Goal: Task Accomplishment & Management: Manage account settings

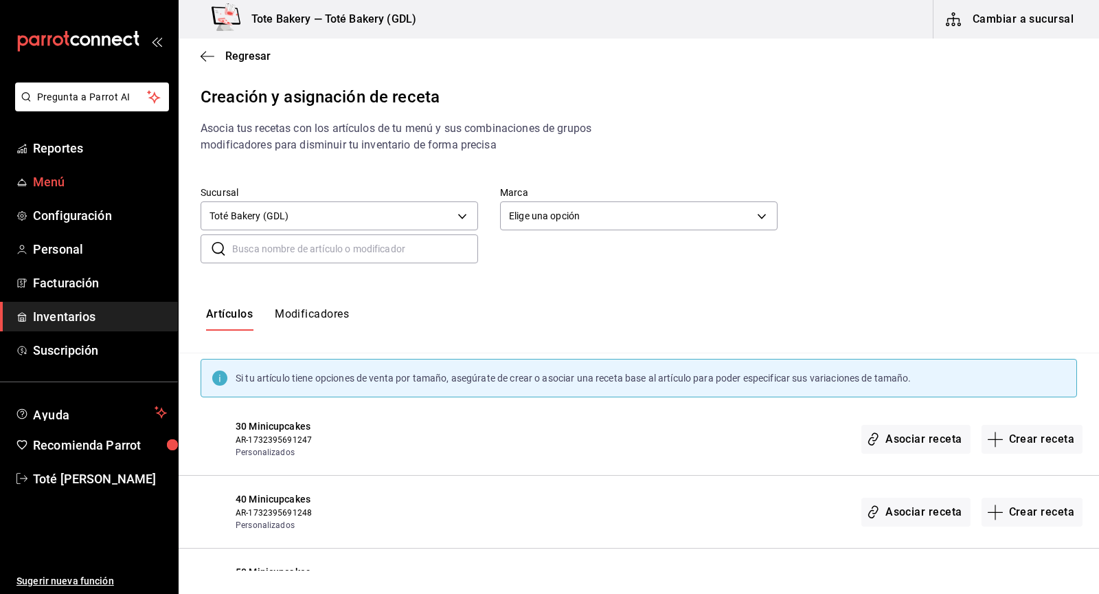
scroll to position [301, 0]
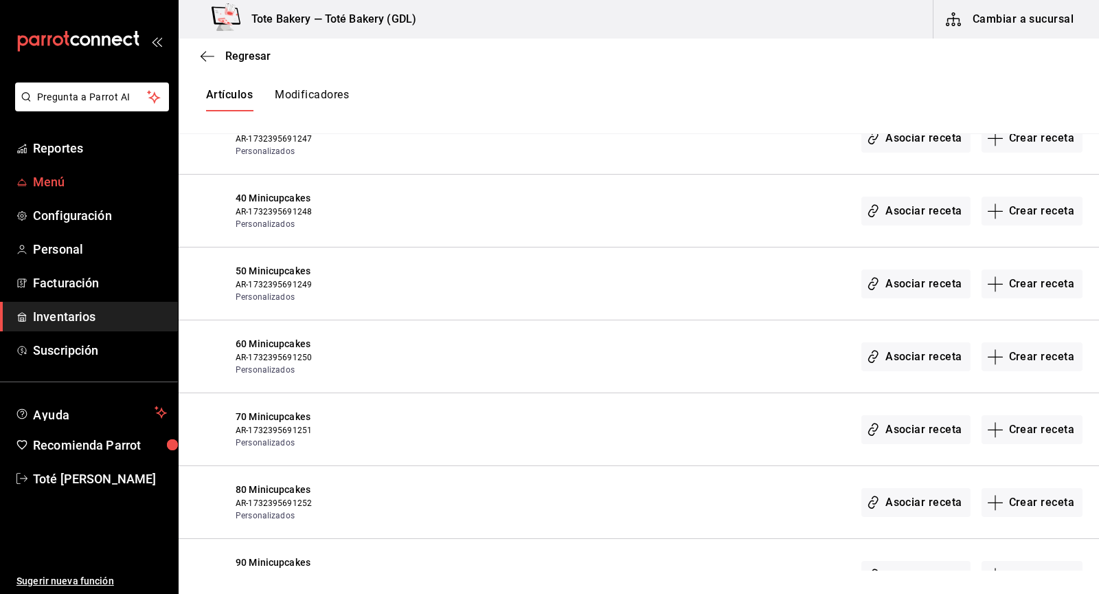
click at [70, 183] on span "Menú" at bounding box center [100, 181] width 134 height 19
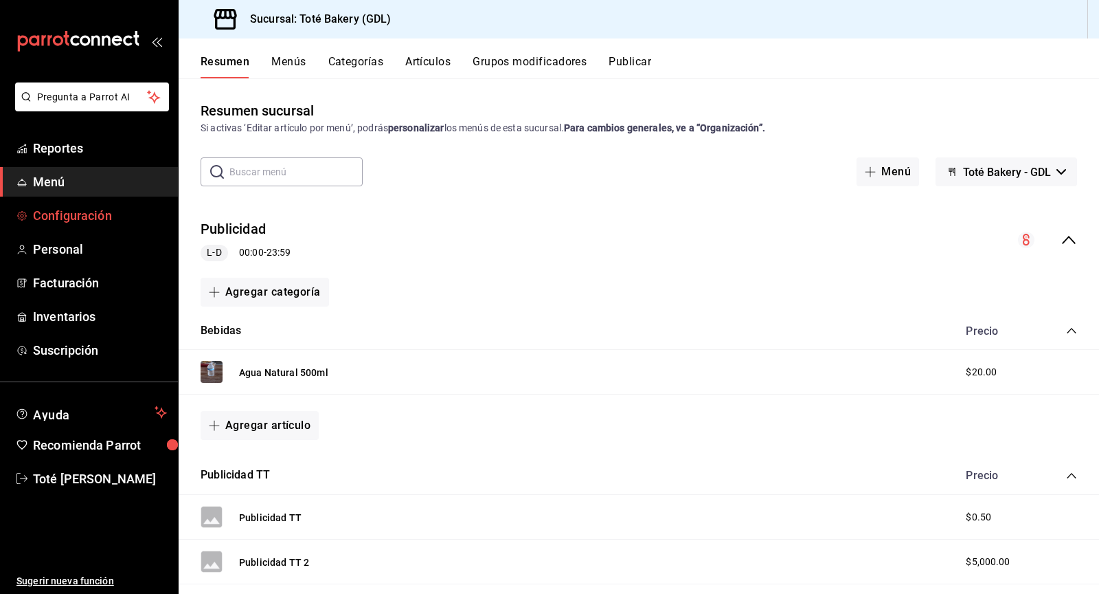
click at [86, 214] on span "Configuración" at bounding box center [100, 215] width 134 height 19
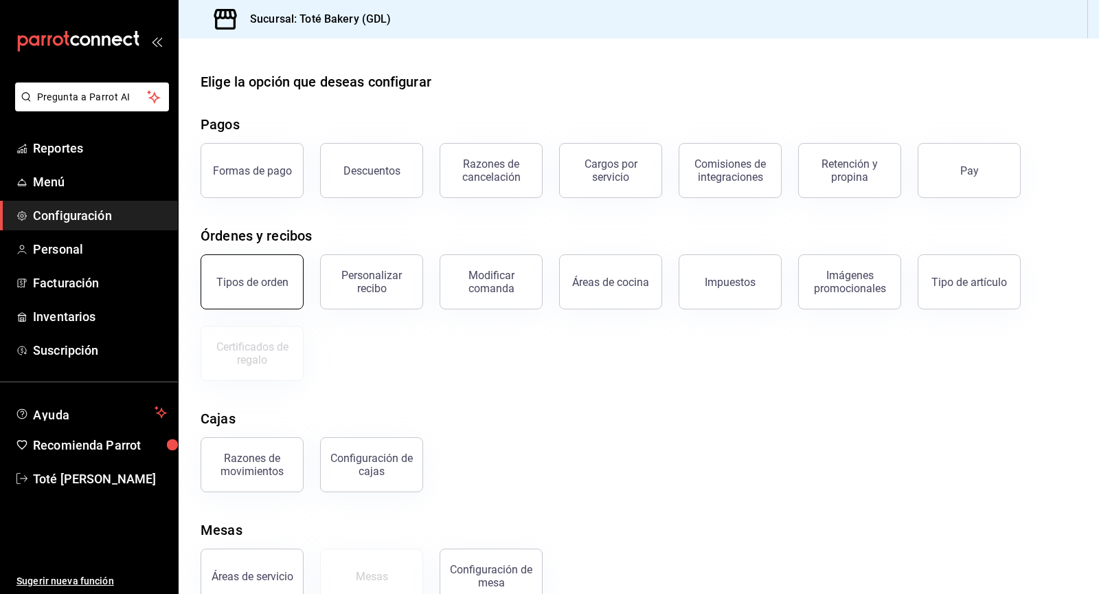
scroll to position [31, 0]
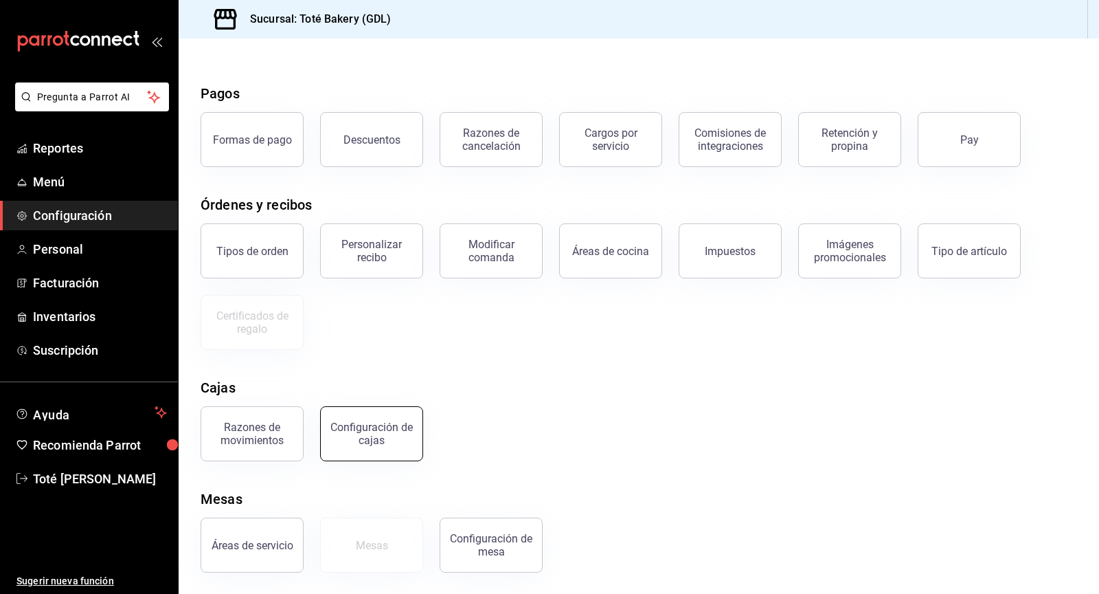
click at [361, 436] on div "Configuración de cajas" at bounding box center [371, 433] width 85 height 26
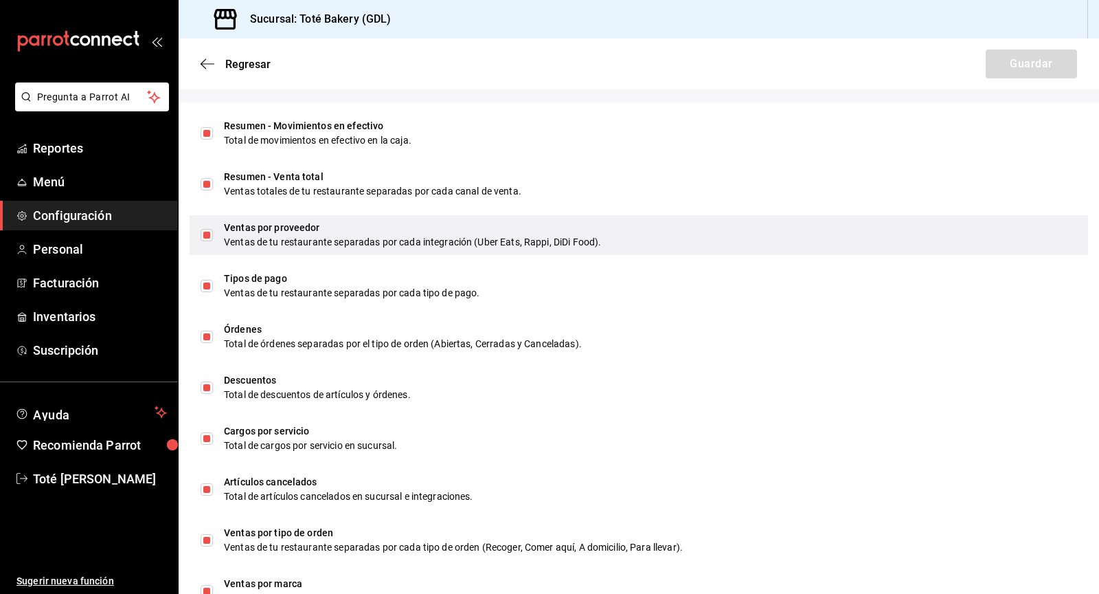
scroll to position [93, 0]
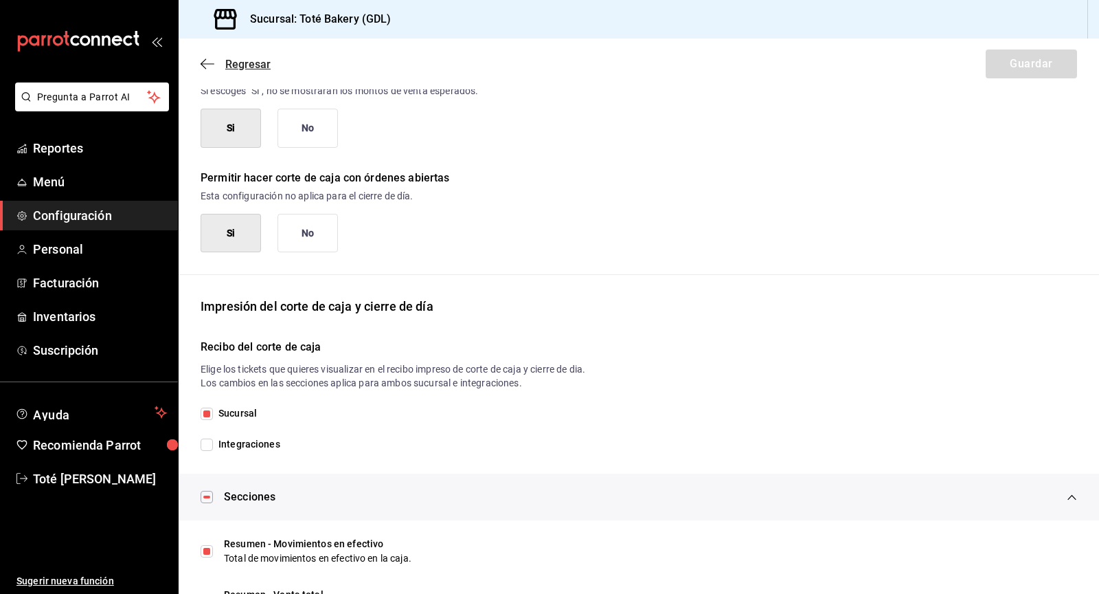
click at [208, 64] on icon "button" at bounding box center [208, 64] width 14 height 12
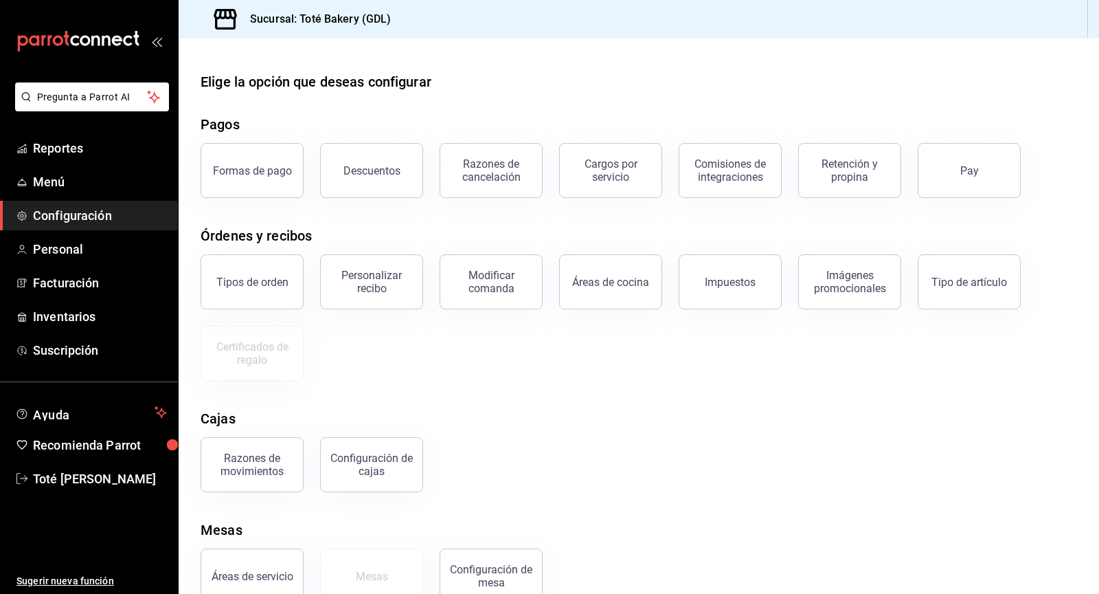
scroll to position [31, 0]
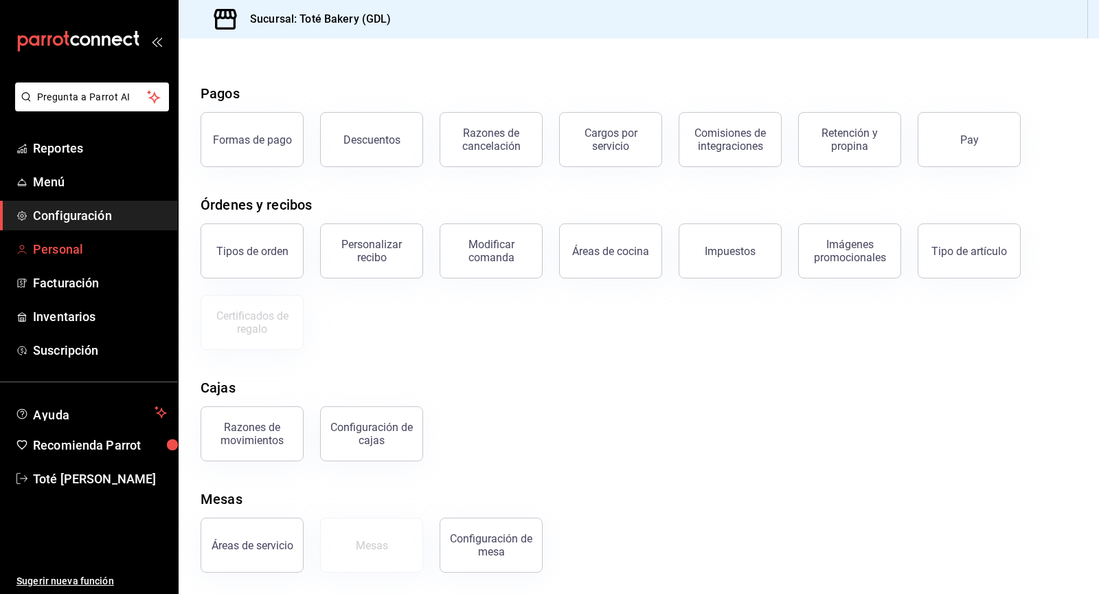
click at [66, 254] on span "Personal" at bounding box center [100, 249] width 134 height 19
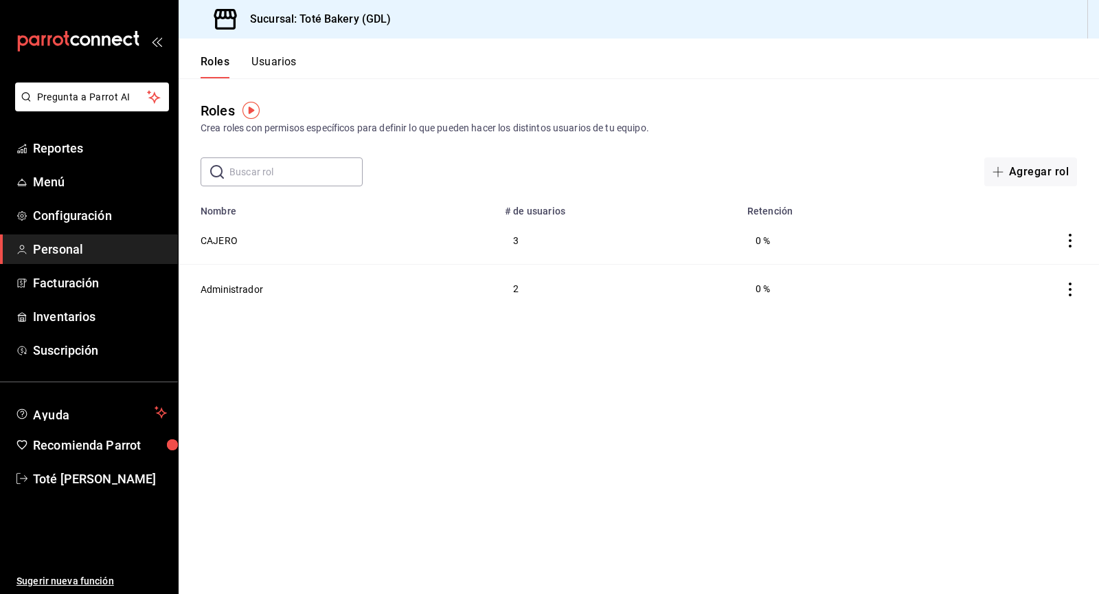
click at [703, 182] on div "​ ​ Agregar rol" at bounding box center [639, 171] width 921 height 29
click at [222, 242] on button "CAJERO" at bounding box center [219, 241] width 37 height 14
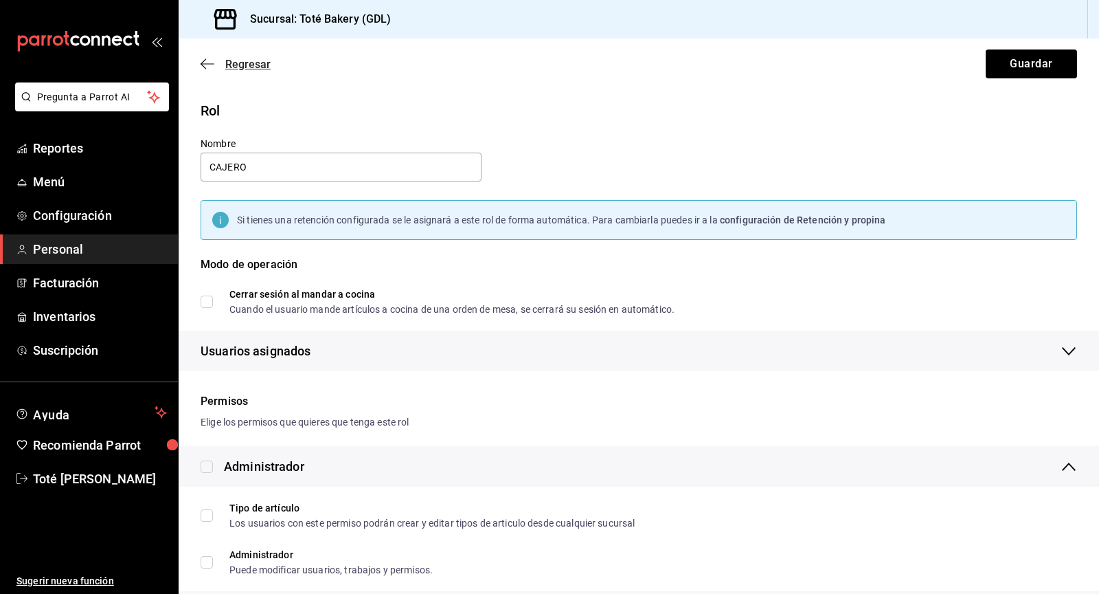
click at [201, 62] on icon "button" at bounding box center [208, 64] width 14 height 12
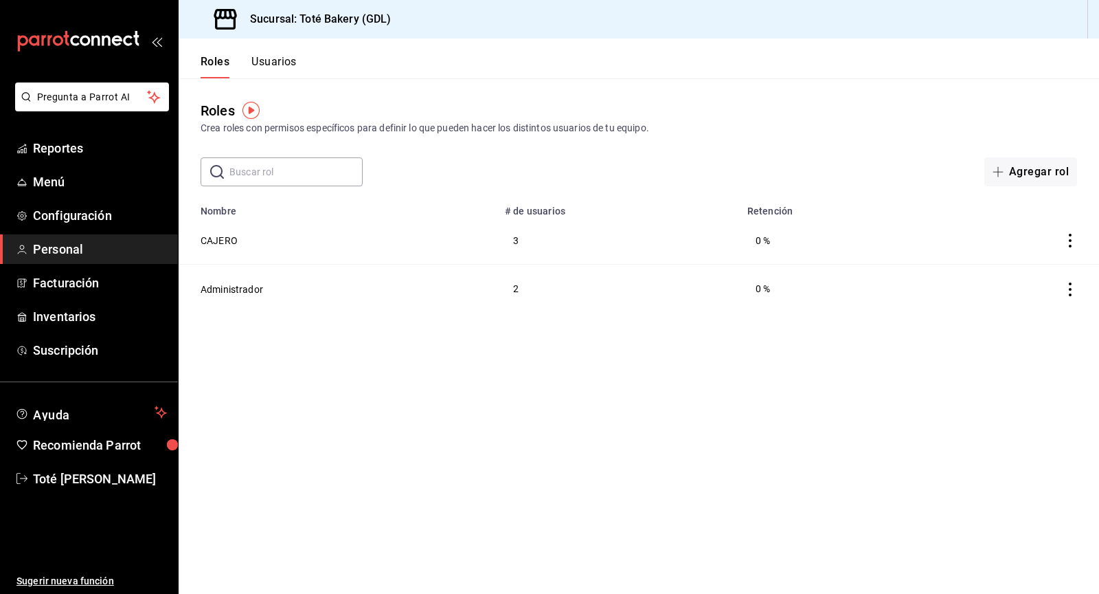
click at [294, 57] on button "Usuarios" at bounding box center [273, 66] width 45 height 23
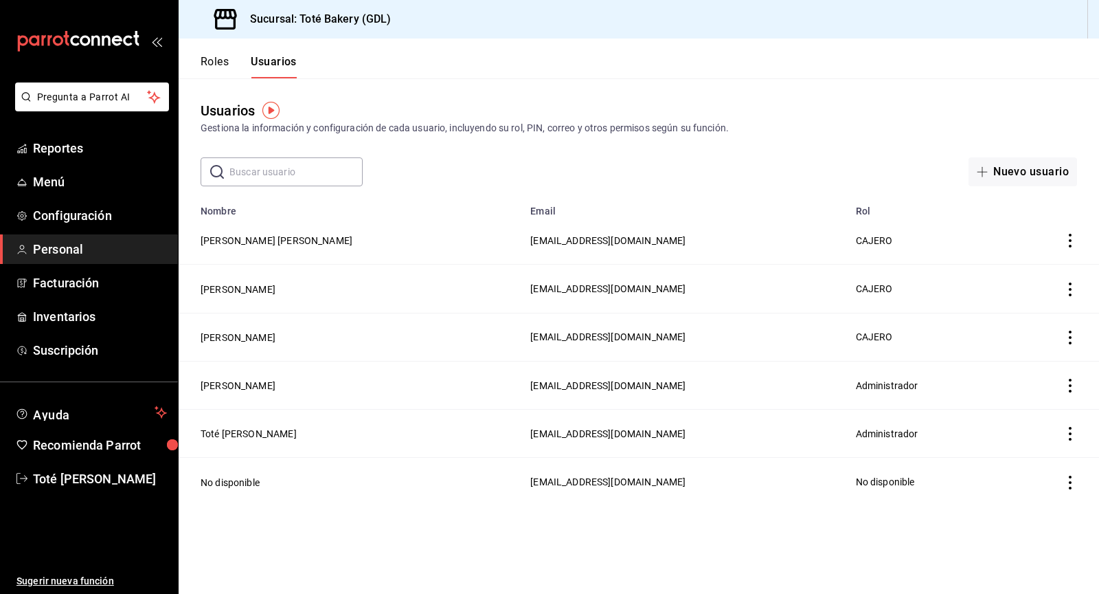
click at [341, 239] on td "[PERSON_NAME] [PERSON_NAME]" at bounding box center [350, 240] width 343 height 48
click at [235, 242] on button "[PERSON_NAME] [PERSON_NAME]" at bounding box center [277, 241] width 152 height 14
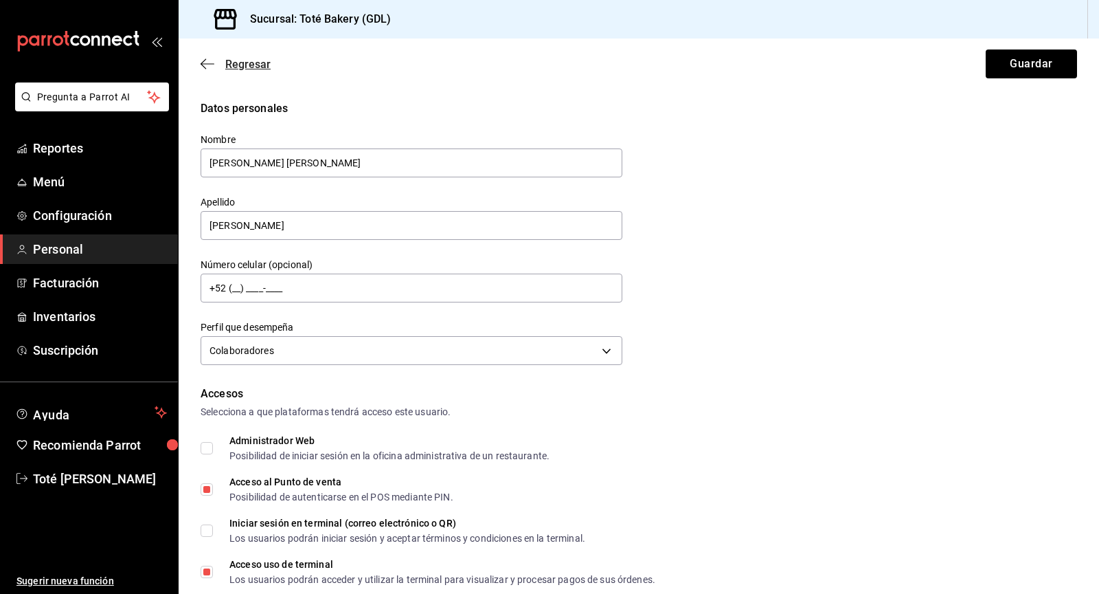
click at [203, 66] on icon "button" at bounding box center [208, 64] width 14 height 12
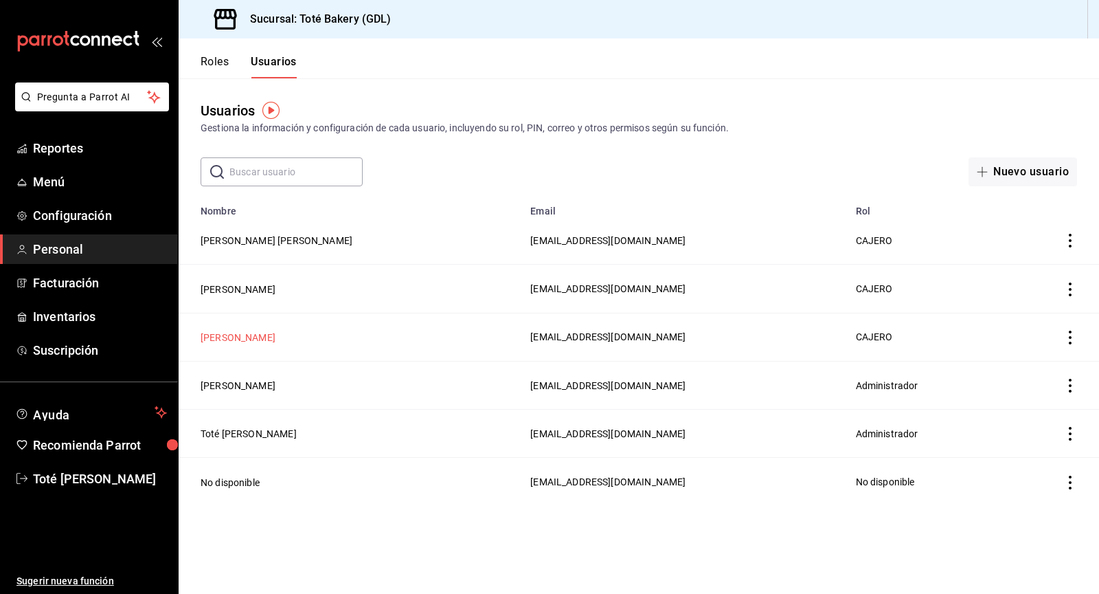
click at [253, 337] on button "[PERSON_NAME]" at bounding box center [238, 337] width 75 height 14
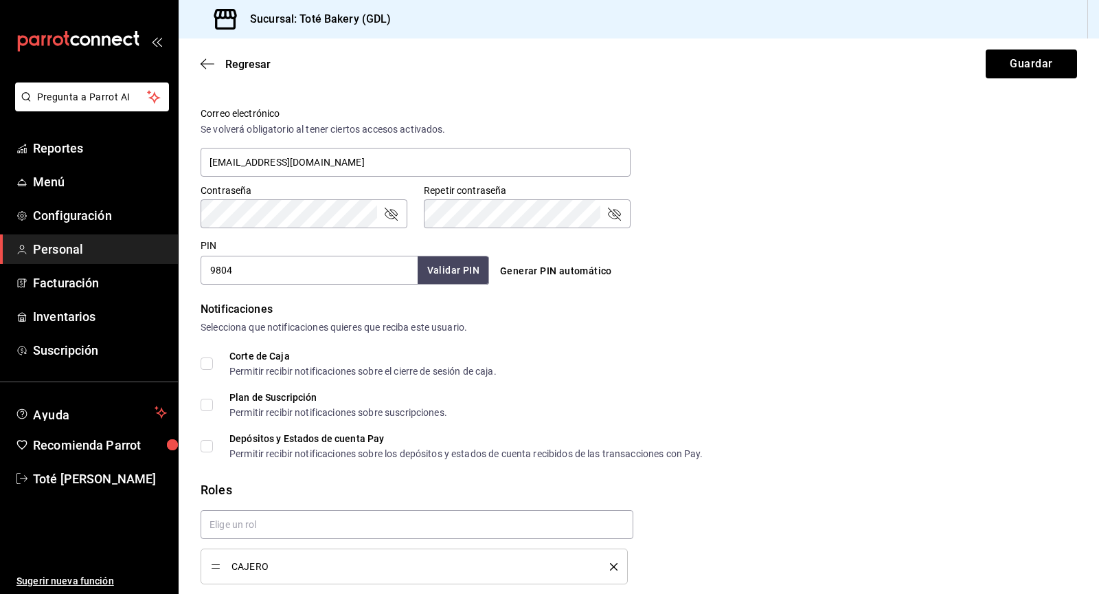
scroll to position [501, 0]
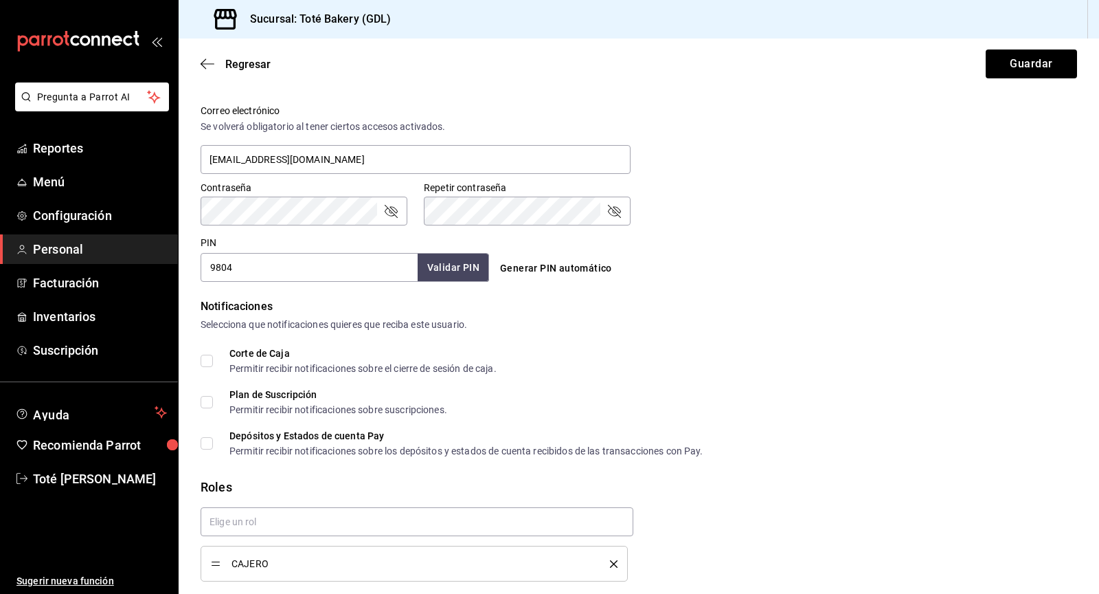
click at [251, 272] on input "9804" at bounding box center [309, 267] width 217 height 29
type input "9"
click at [471, 266] on button "Validar PIN" at bounding box center [452, 268] width 73 height 30
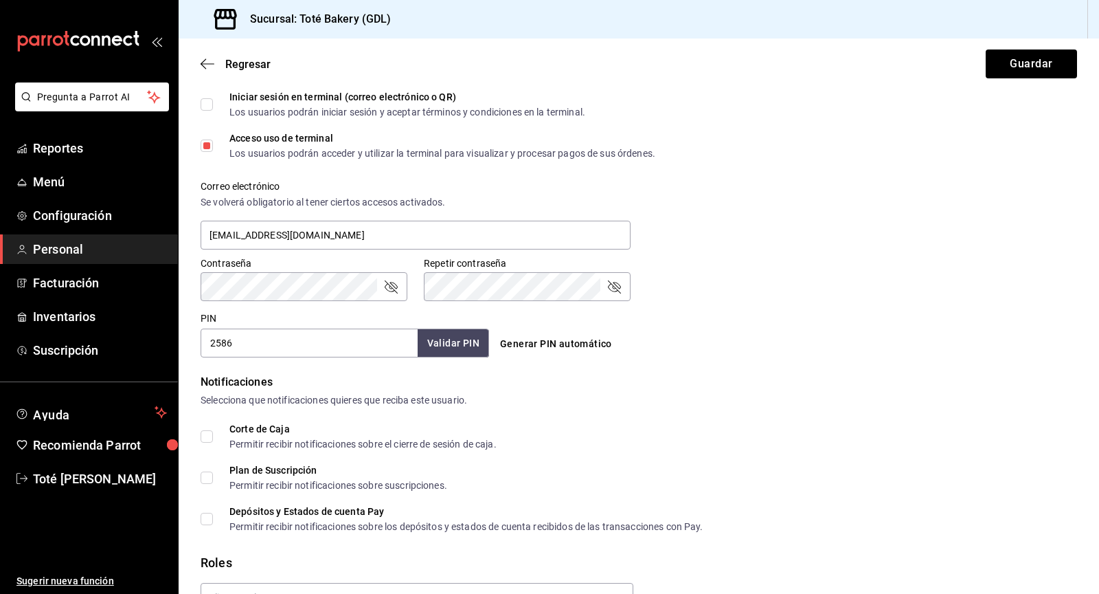
scroll to position [467, 0]
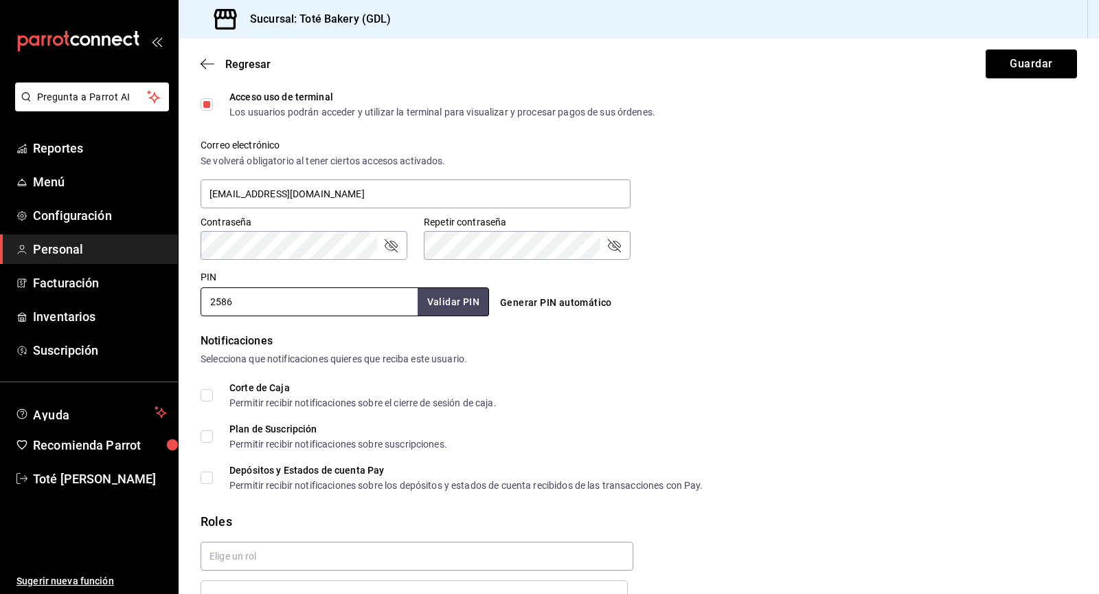
drag, startPoint x: 251, startPoint y: 304, endPoint x: 196, endPoint y: 304, distance: 55.0
click at [196, 304] on div "PIN 2586 Validar PIN ​" at bounding box center [342, 290] width 294 height 51
type input "2409"
click at [455, 313] on button "Validar PIN" at bounding box center [452, 302] width 73 height 30
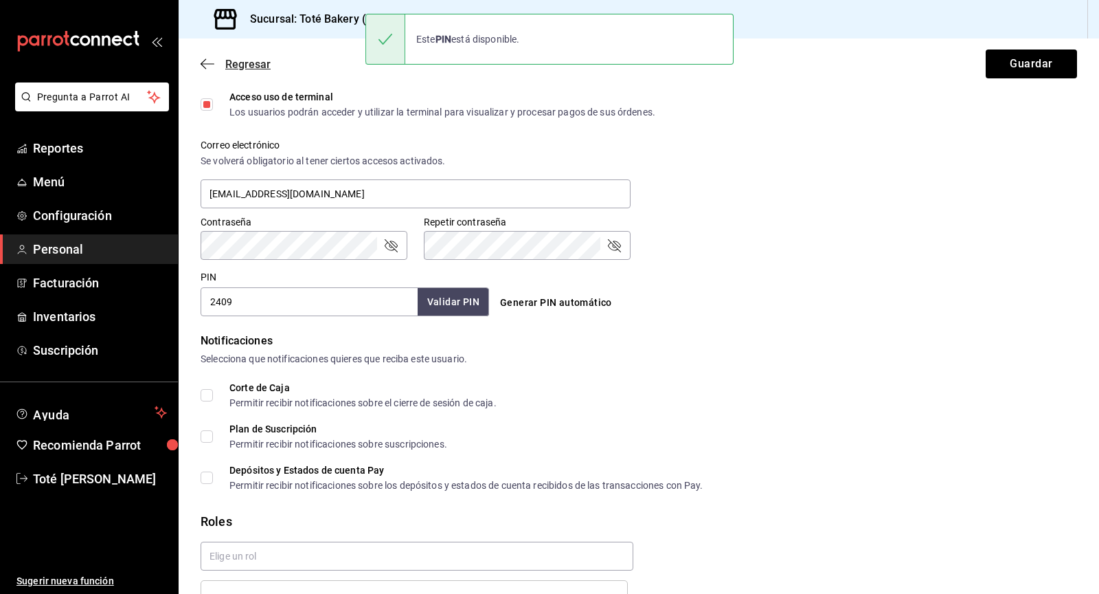
click at [210, 60] on icon "button" at bounding box center [208, 64] width 14 height 12
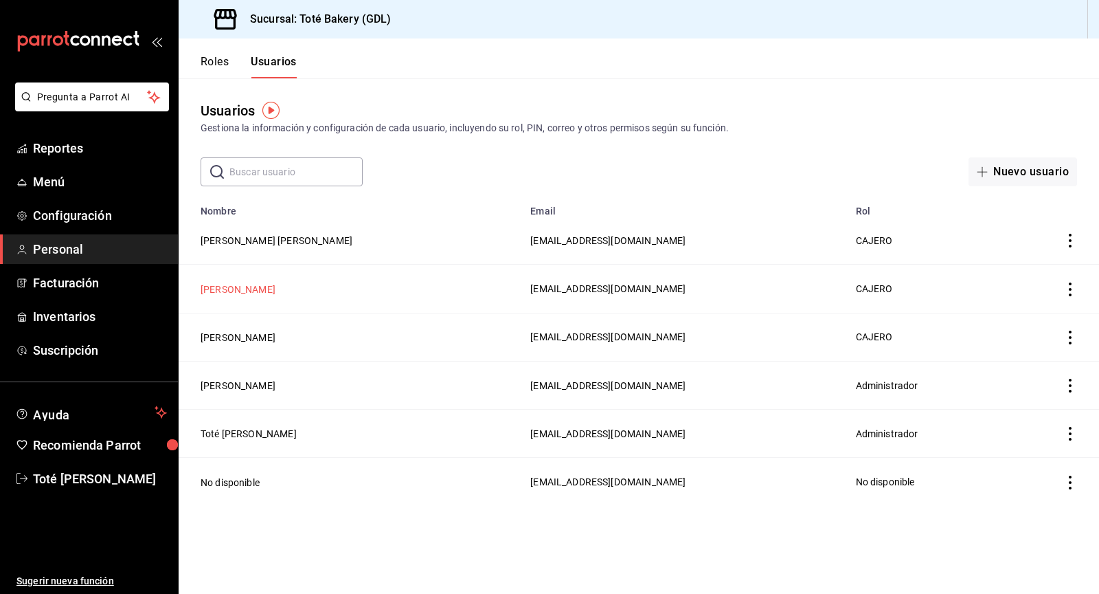
click at [233, 282] on button "[PERSON_NAME]" at bounding box center [238, 289] width 75 height 14
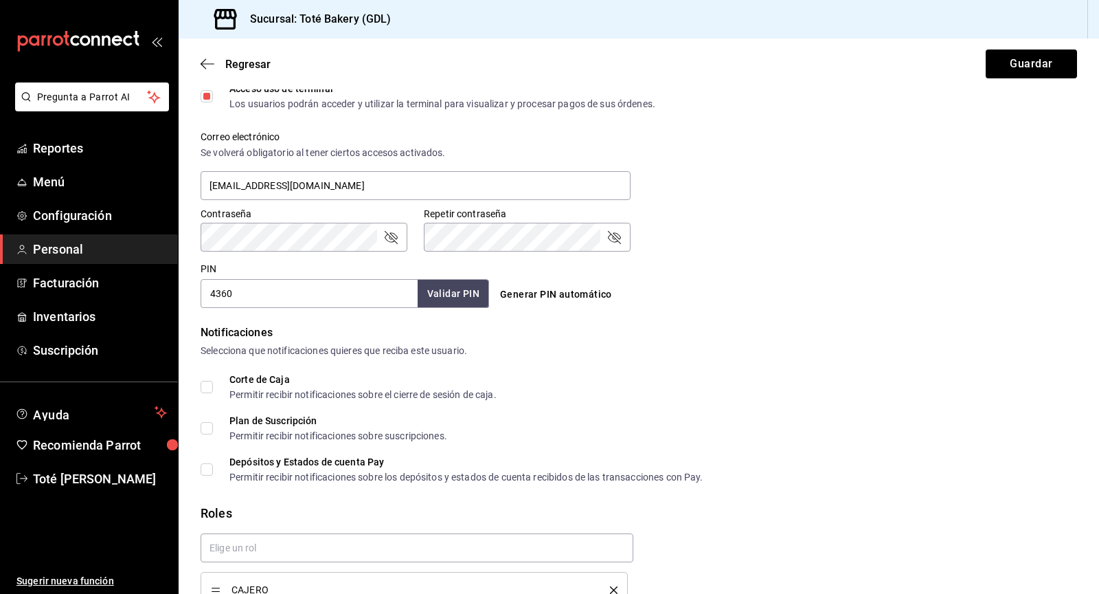
scroll to position [548, 0]
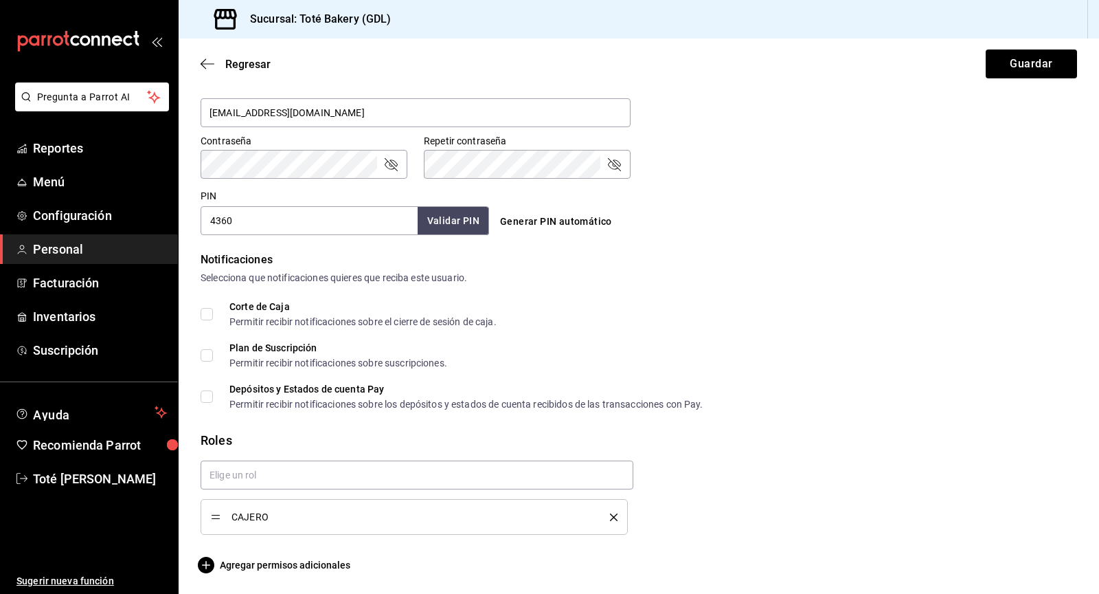
drag, startPoint x: 255, startPoint y: 227, endPoint x: 220, endPoint y: 212, distance: 37.9
click at [220, 212] on input "4360" at bounding box center [309, 220] width 217 height 29
type input "2586"
click at [463, 216] on button "Validar PIN" at bounding box center [452, 221] width 73 height 30
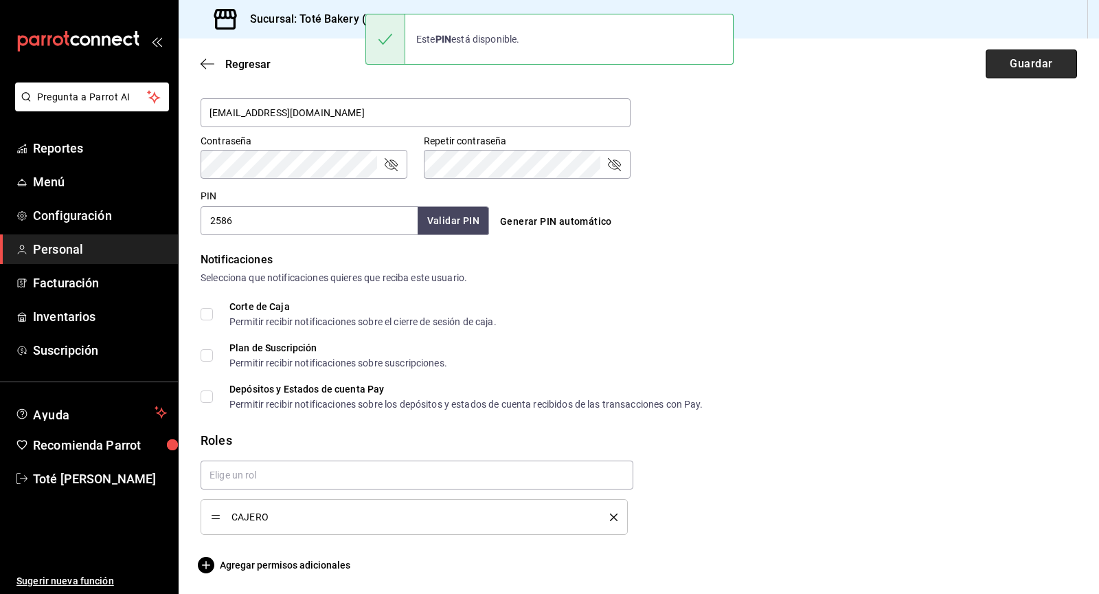
click at [1006, 57] on button "Guardar" at bounding box center [1031, 63] width 91 height 29
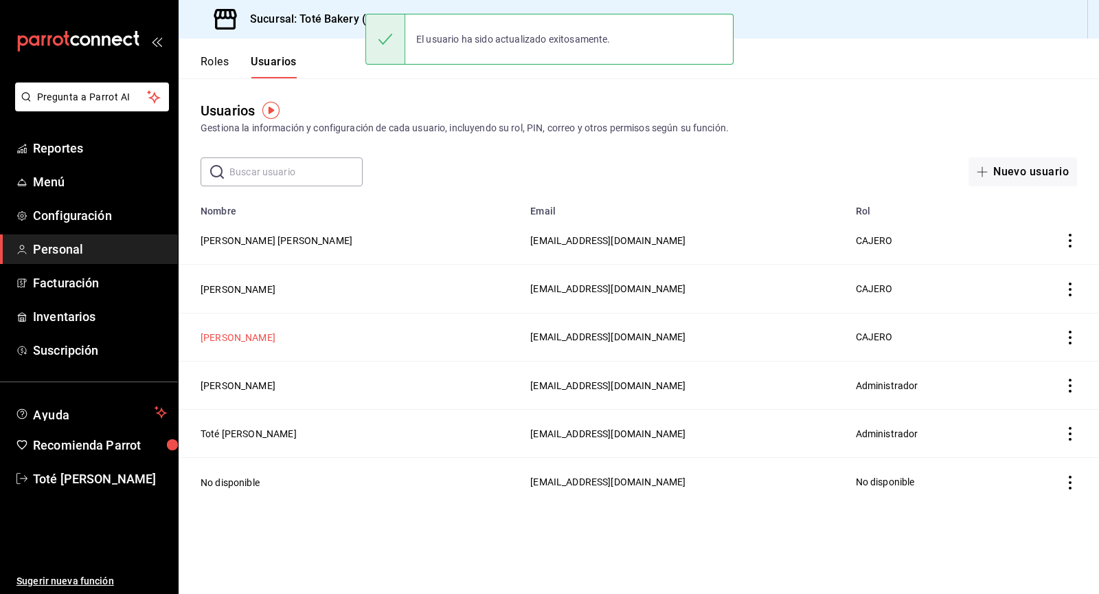
click at [264, 330] on button "[PERSON_NAME]" at bounding box center [238, 337] width 75 height 14
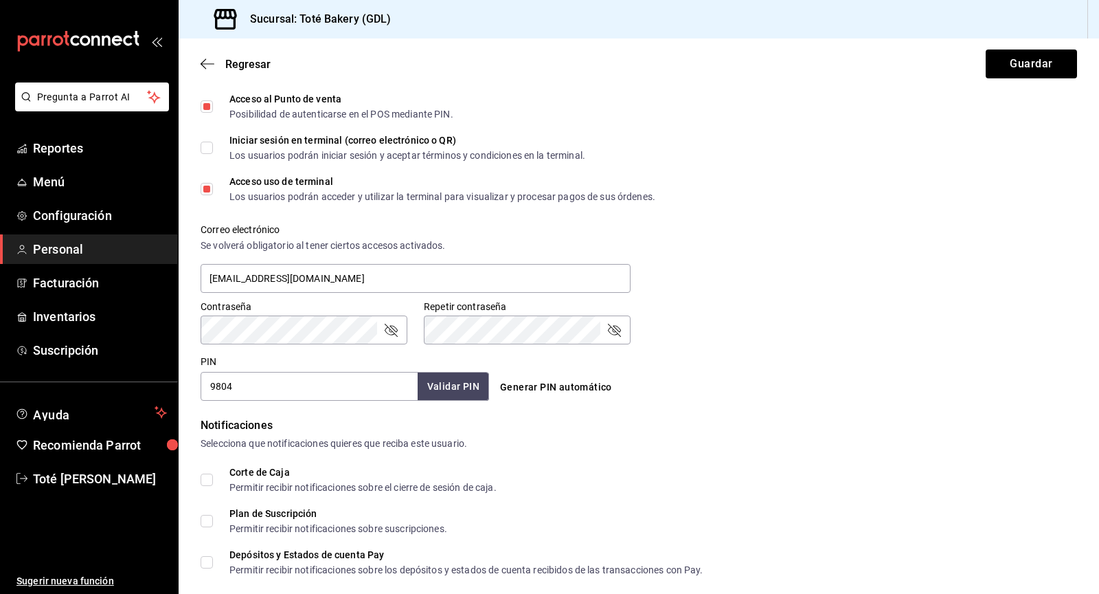
scroll to position [463, 0]
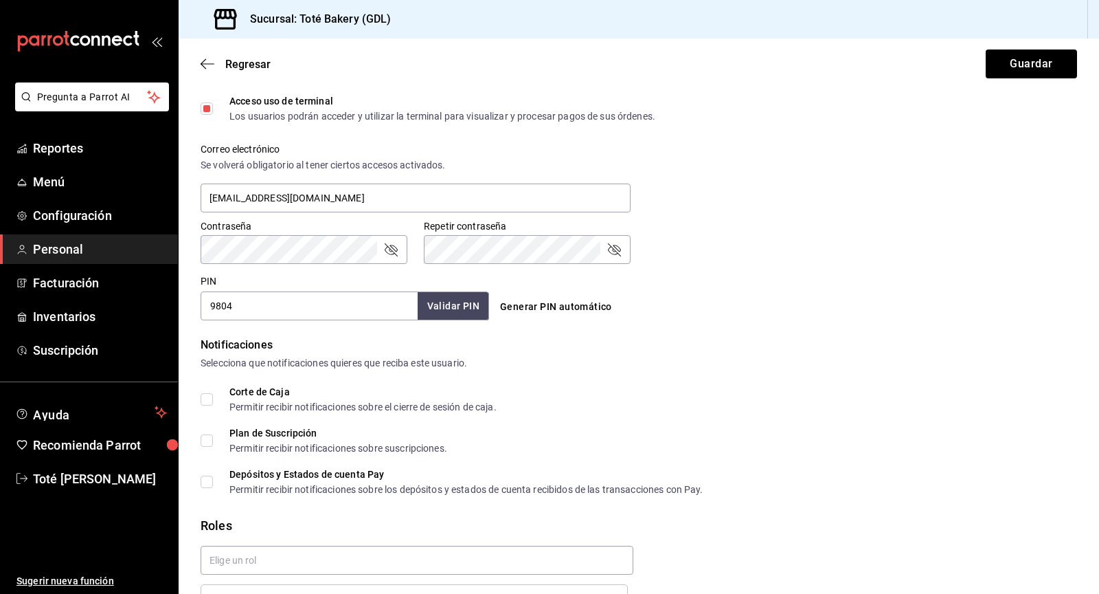
drag, startPoint x: 243, startPoint y: 307, endPoint x: 211, endPoint y: 308, distance: 32.3
click at [211, 307] on input "9804" at bounding box center [309, 305] width 217 height 29
type input "2409"
click at [471, 301] on button "Validar PIN" at bounding box center [452, 306] width 73 height 30
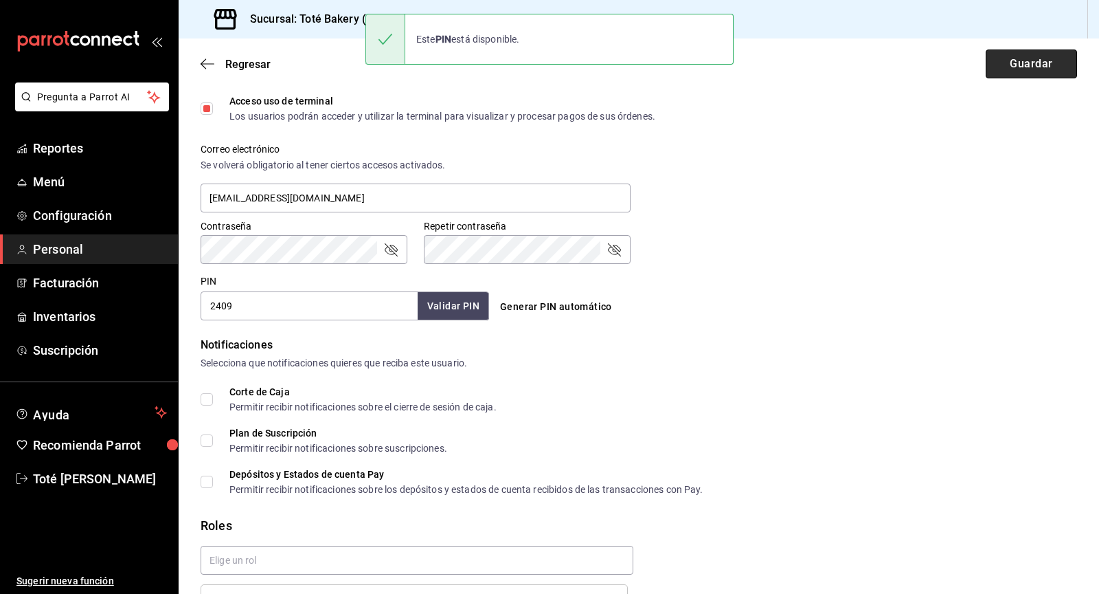
click at [1018, 61] on button "Guardar" at bounding box center [1031, 63] width 91 height 29
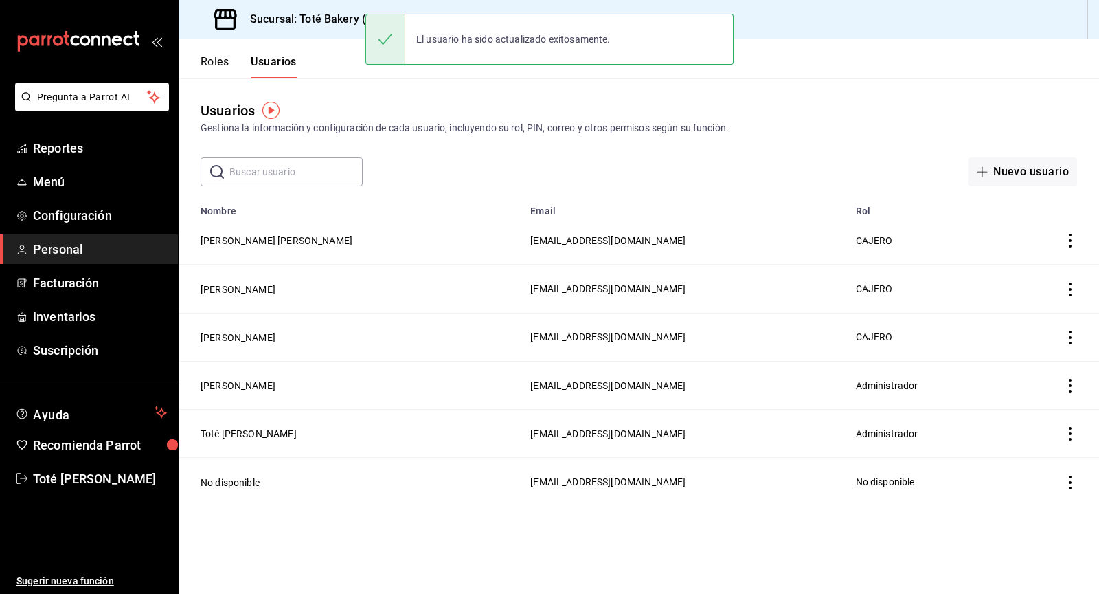
click at [210, 63] on button "Roles" at bounding box center [215, 66] width 28 height 23
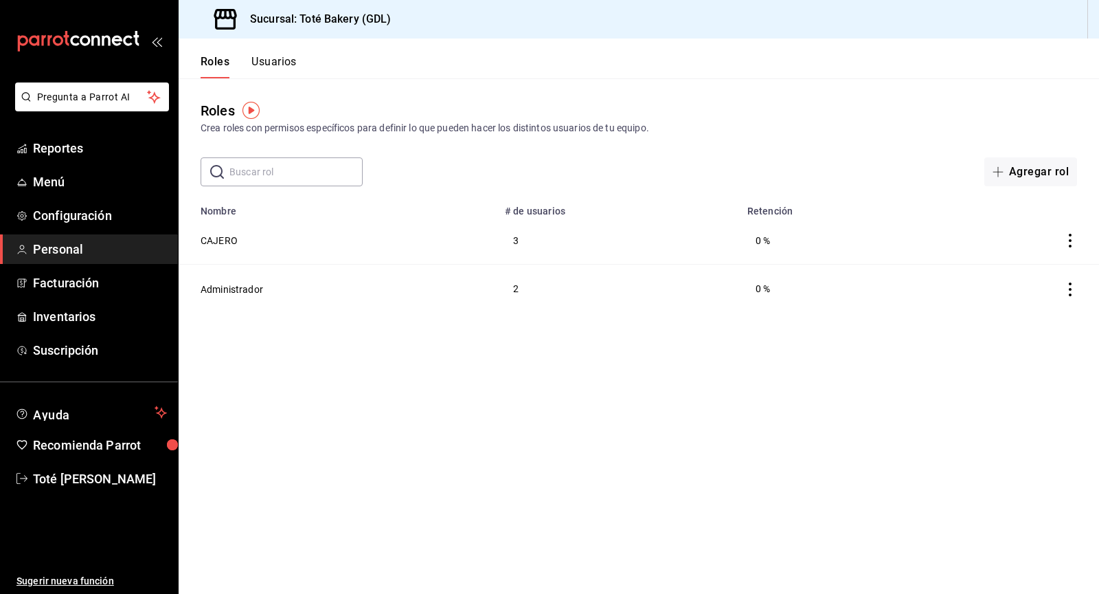
click at [107, 41] on icon "mailbox folders" at bounding box center [78, 41] width 124 height 21
